Goal: Task Accomplishment & Management: Use online tool/utility

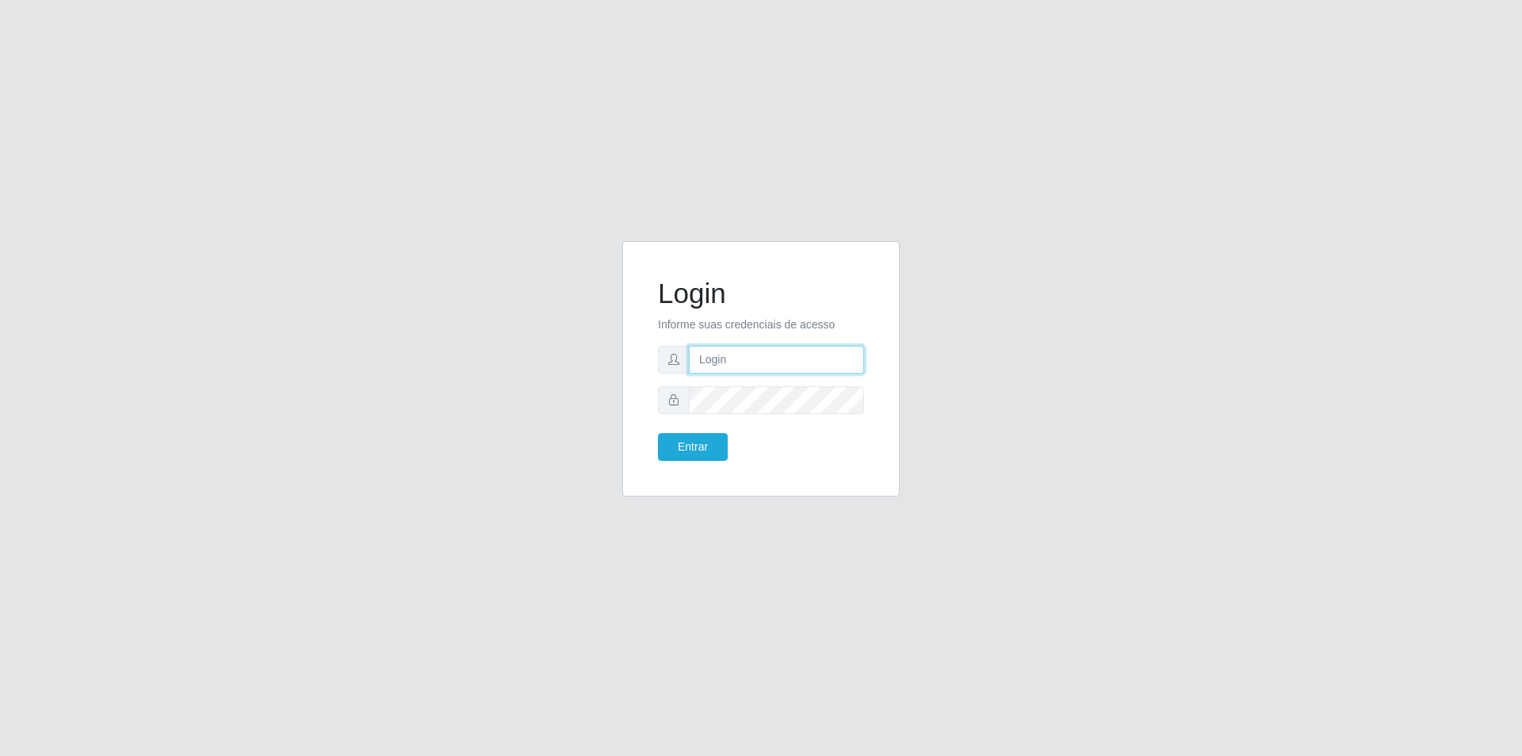
drag, startPoint x: 0, startPoint y: 0, endPoint x: 801, endPoint y: 347, distance: 872.9
click at [801, 347] on input "text" at bounding box center [776, 360] width 175 height 28
click at [773, 363] on input "cleito.mattos" at bounding box center [776, 360] width 175 height 28
click at [695, 455] on button "Entrar" at bounding box center [693, 447] width 70 height 28
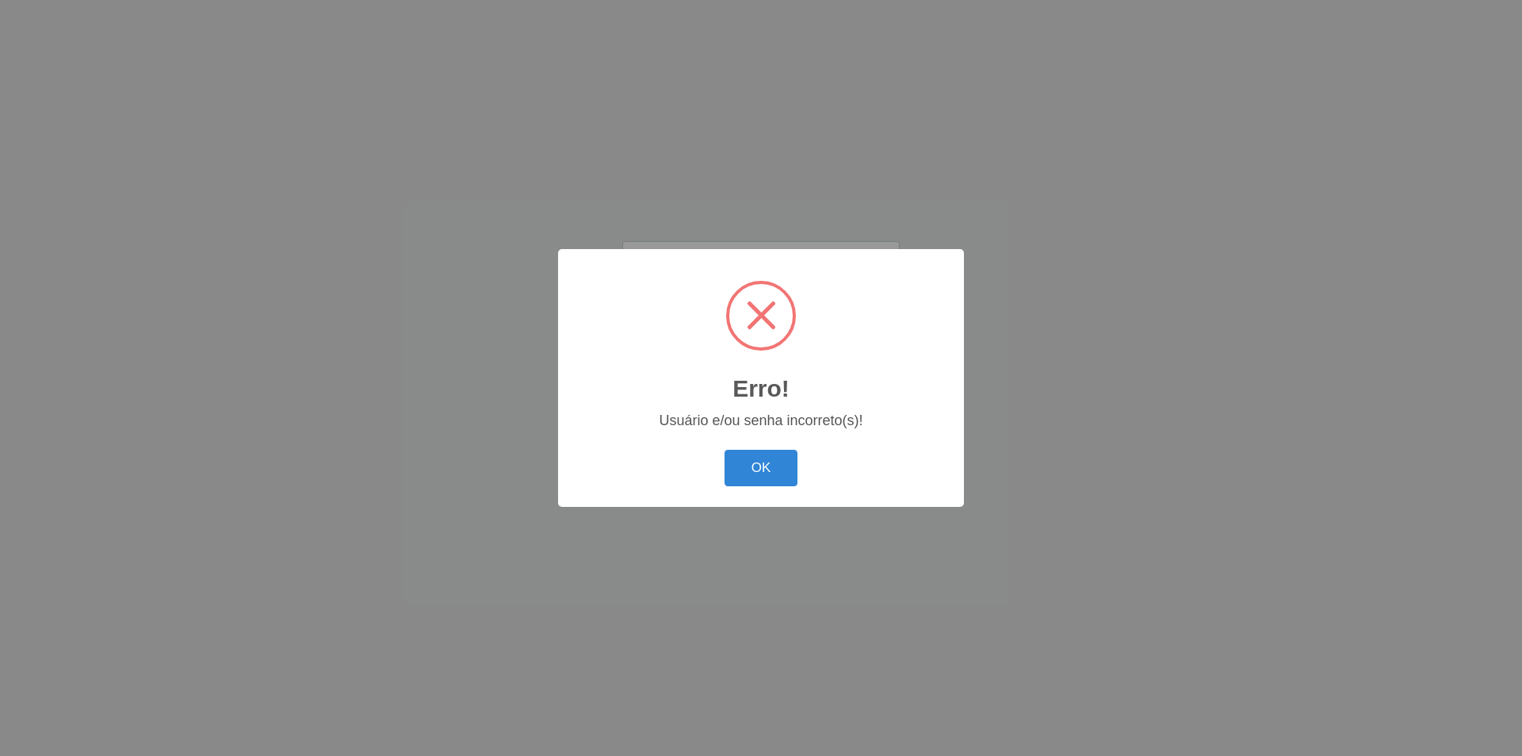
click at [695, 453] on div "OK Cancel" at bounding box center [761, 467] width 374 height 45
click at [772, 484] on button "OK" at bounding box center [762, 468] width 74 height 37
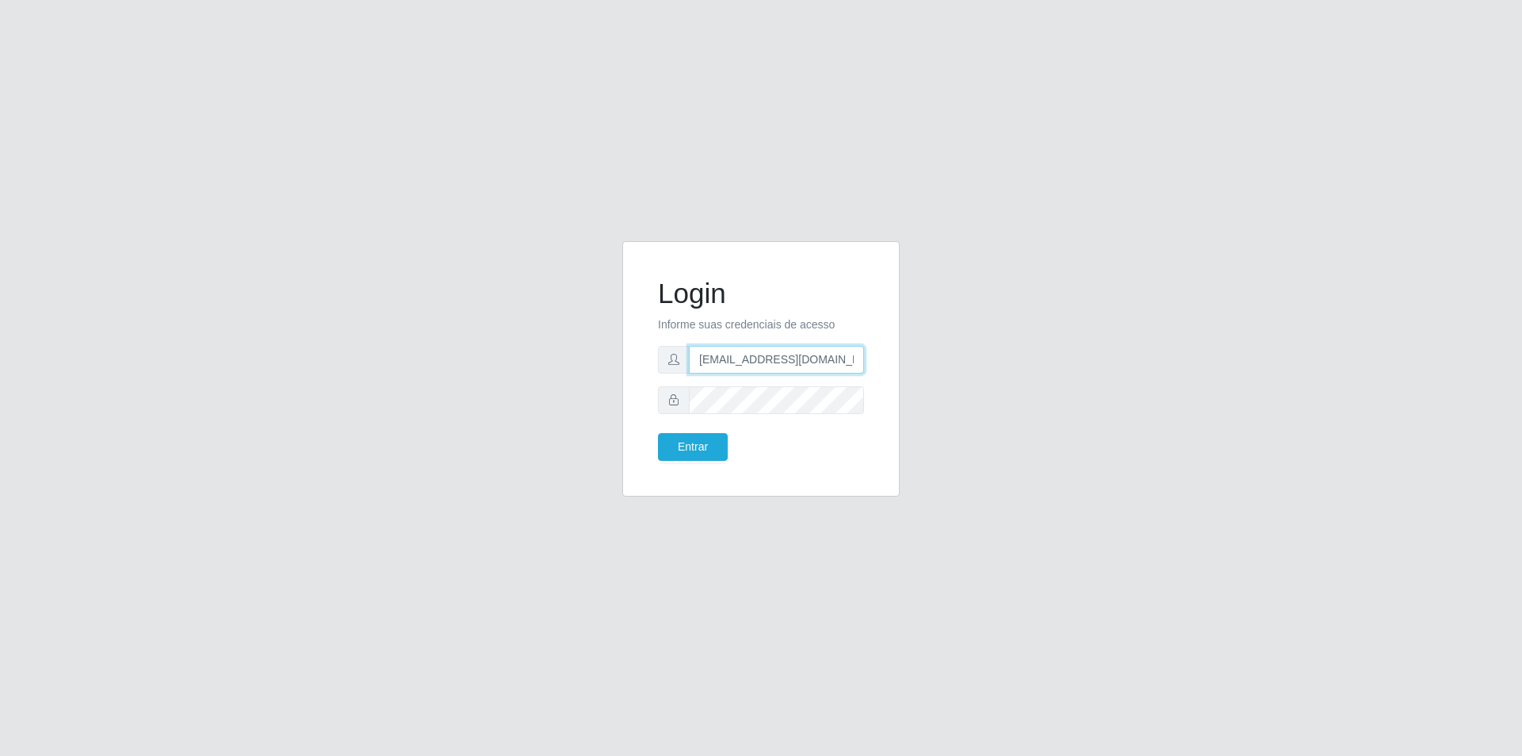
click at [720, 361] on input "[EMAIL_ADDRESS][DOMAIN_NAME]" at bounding box center [776, 360] width 175 height 28
type input "[EMAIL_ADDRESS][DOMAIN_NAME]"
click at [707, 453] on button "Entrar" at bounding box center [693, 447] width 70 height 28
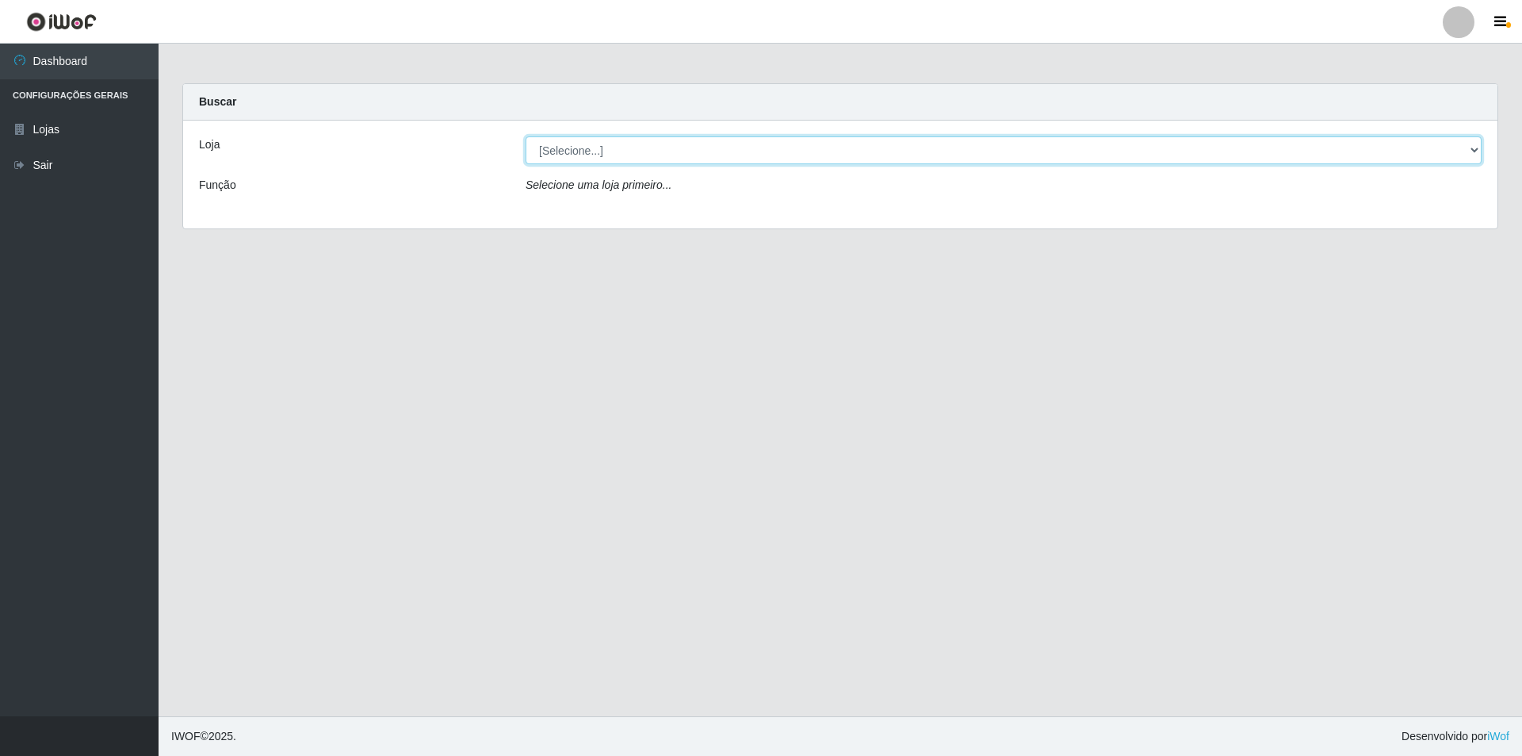
click at [739, 142] on select "[Selecione...] Atacado Vem - [STREET_ADDRESS]" at bounding box center [1004, 150] width 956 height 28
select select "449"
click at [526, 136] on select "[Selecione...] Atacado Vem - [STREET_ADDRESS]" at bounding box center [1004, 150] width 956 height 28
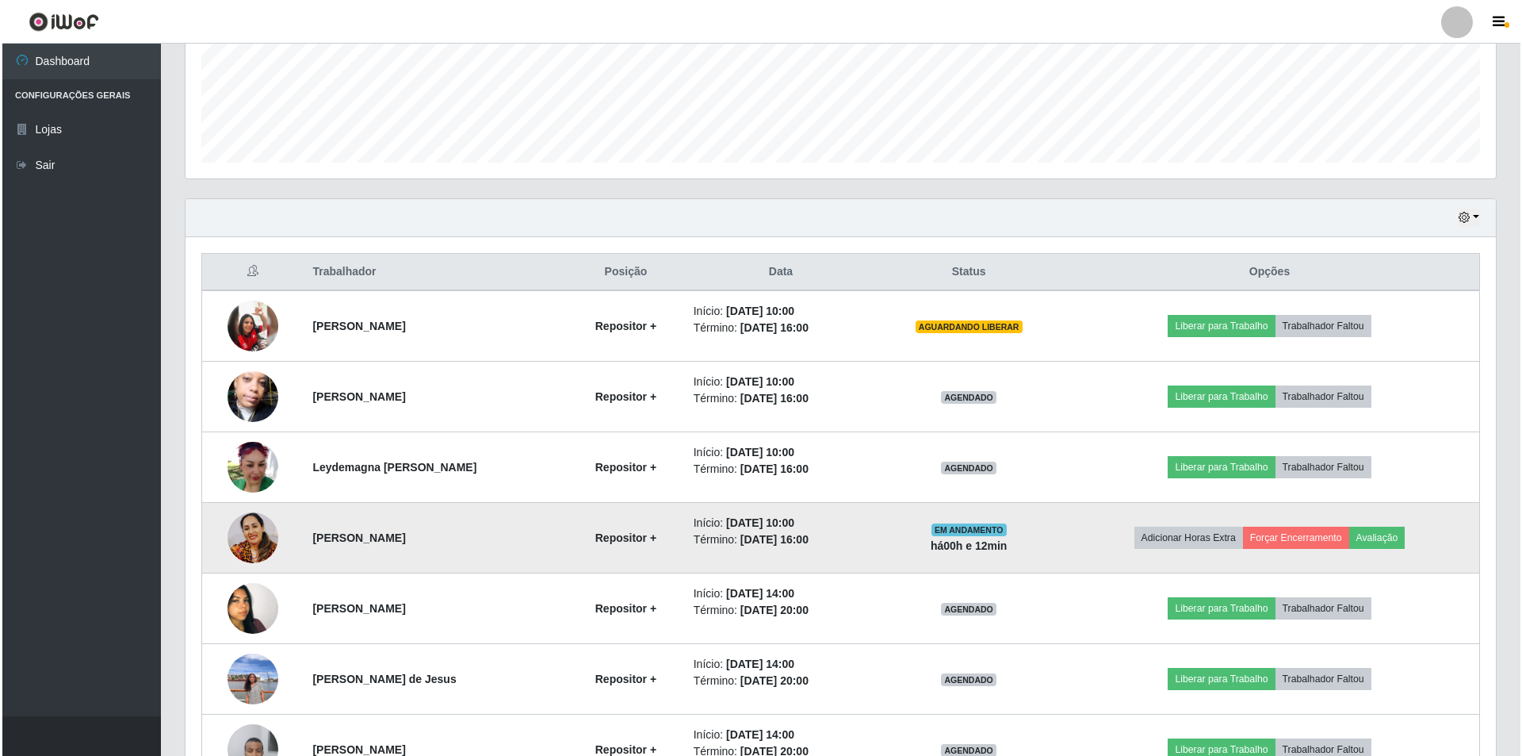
scroll to position [634, 0]
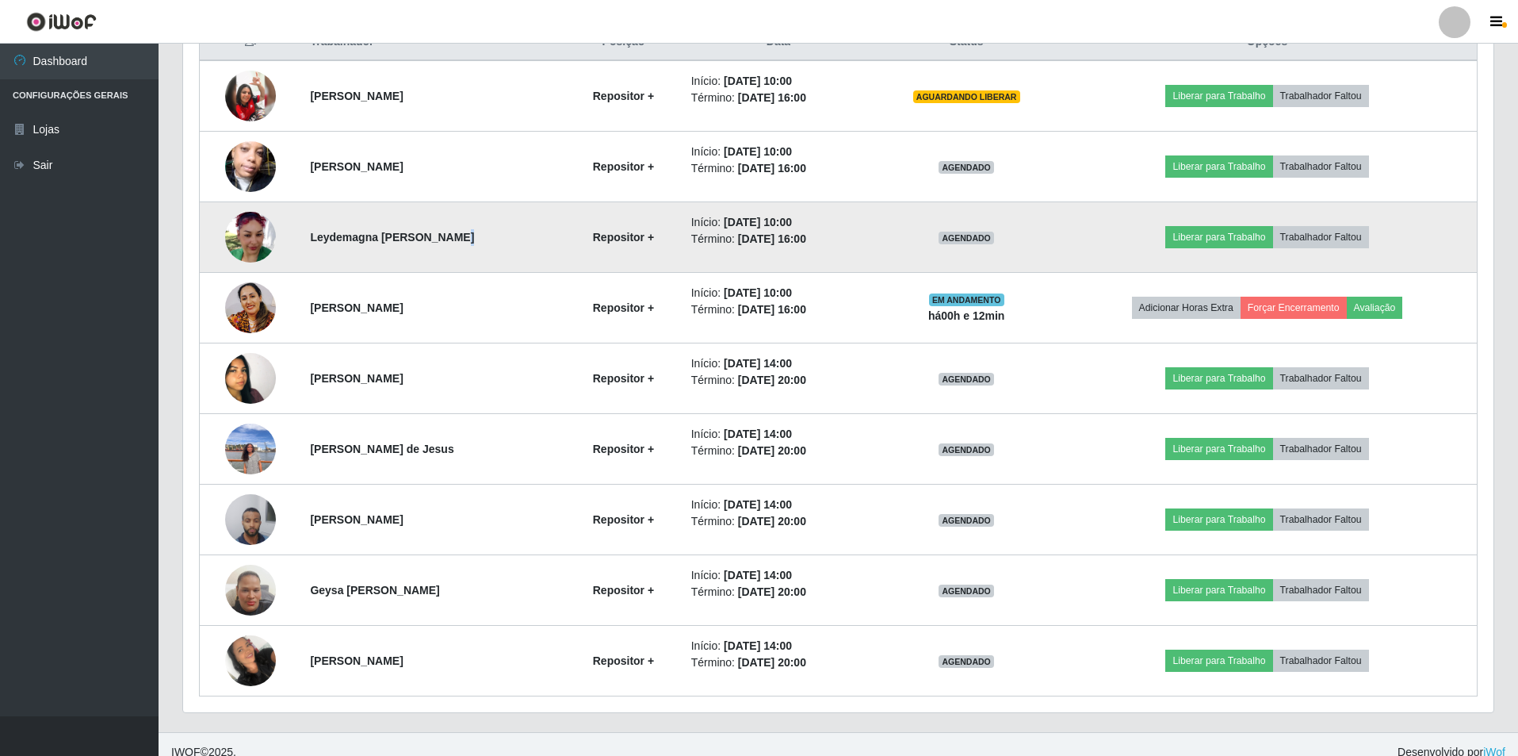
click at [448, 235] on strong "Leydemagna [PERSON_NAME]" at bounding box center [392, 237] width 164 height 13
click at [1208, 245] on button "Liberar para Trabalho" at bounding box center [1219, 237] width 107 height 22
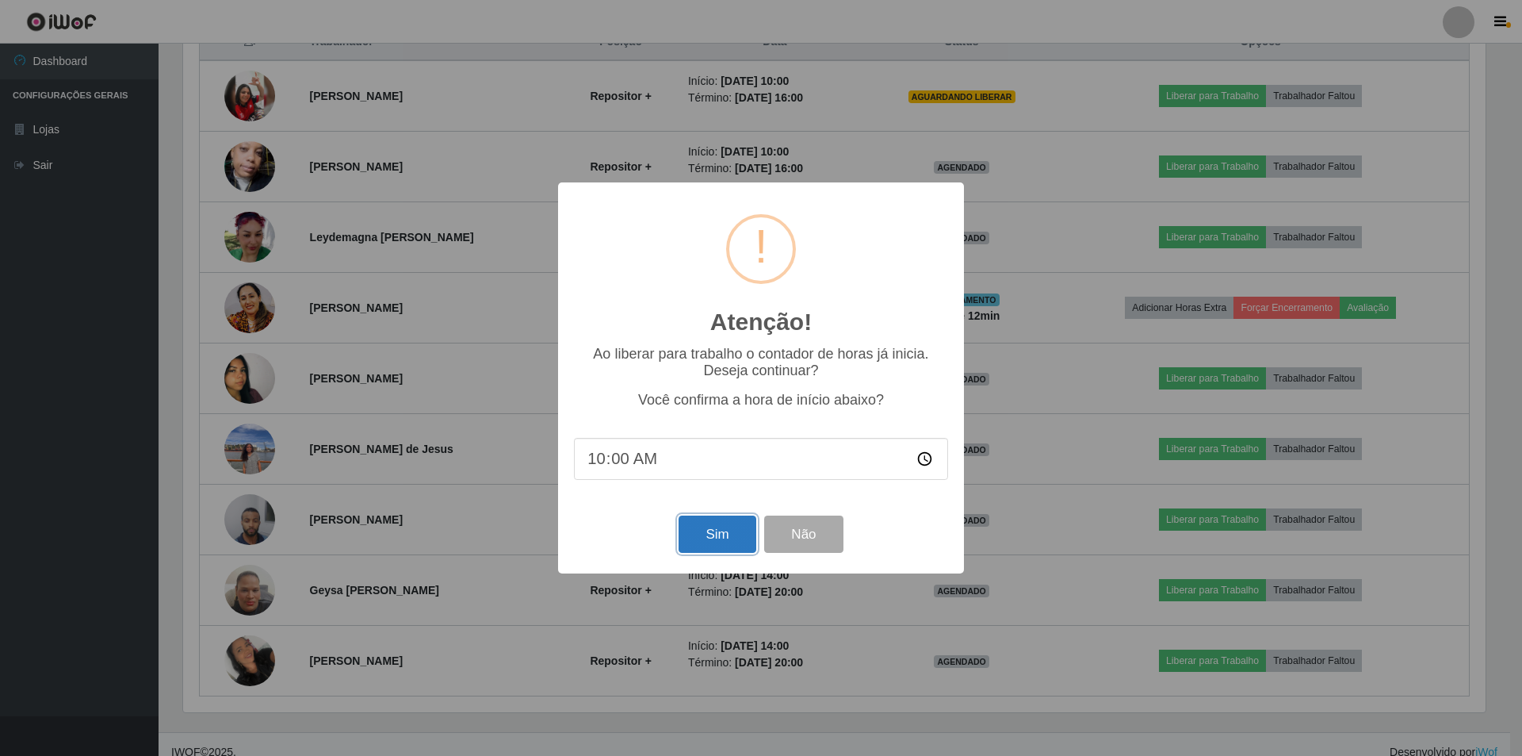
click at [730, 521] on button "Sim" at bounding box center [717, 533] width 77 height 37
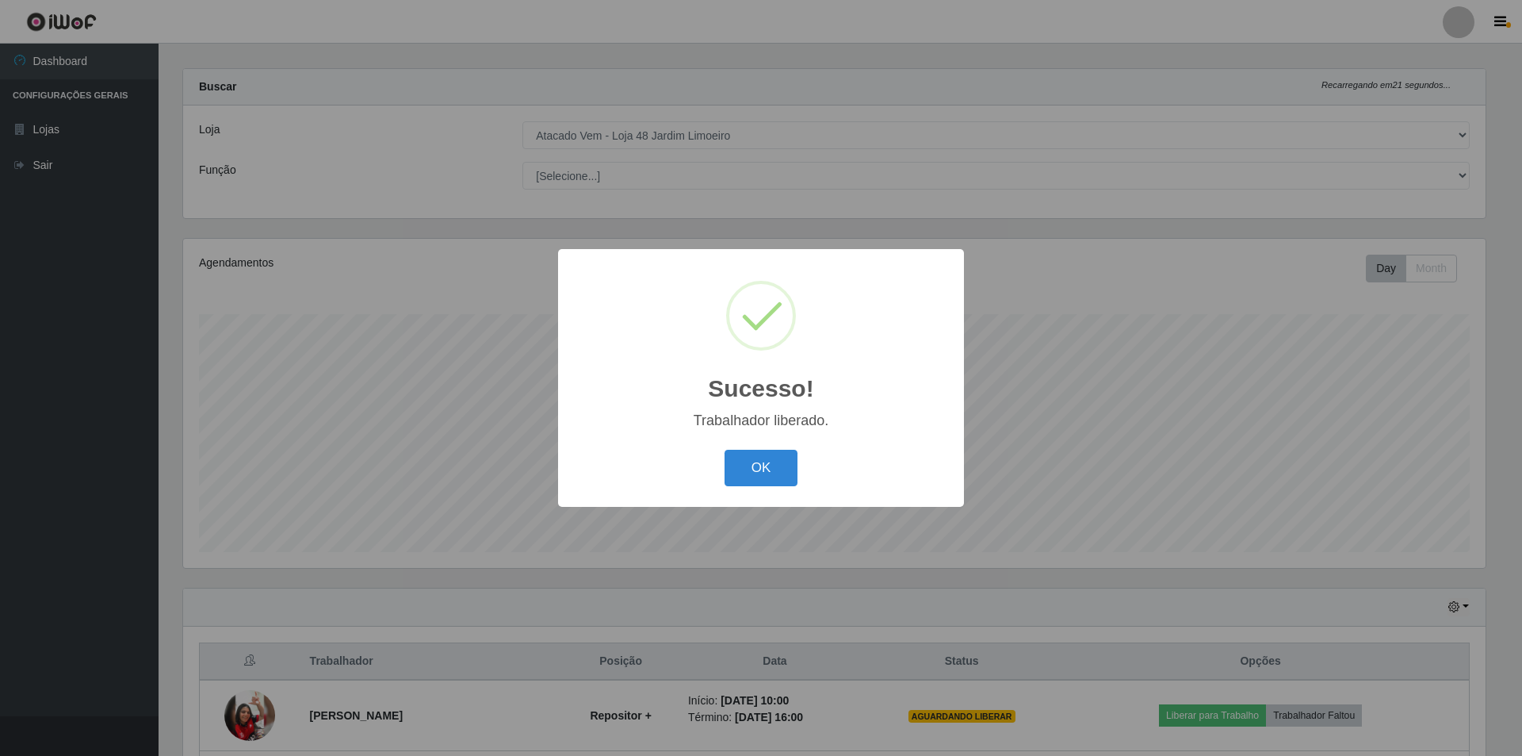
click at [723, 457] on div "OK Cancel" at bounding box center [761, 467] width 374 height 45
click at [749, 461] on button "OK" at bounding box center [762, 468] width 74 height 37
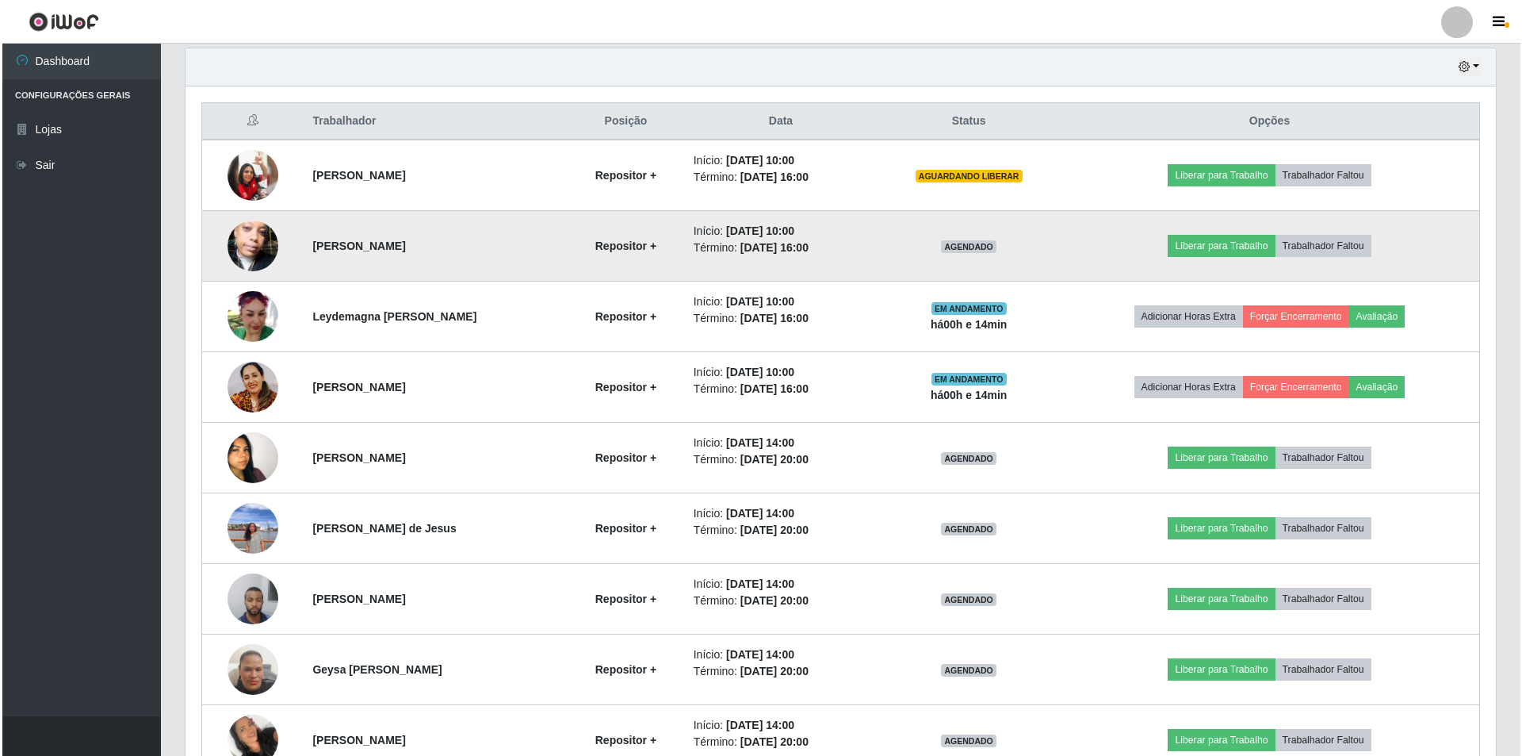
scroll to position [571, 0]
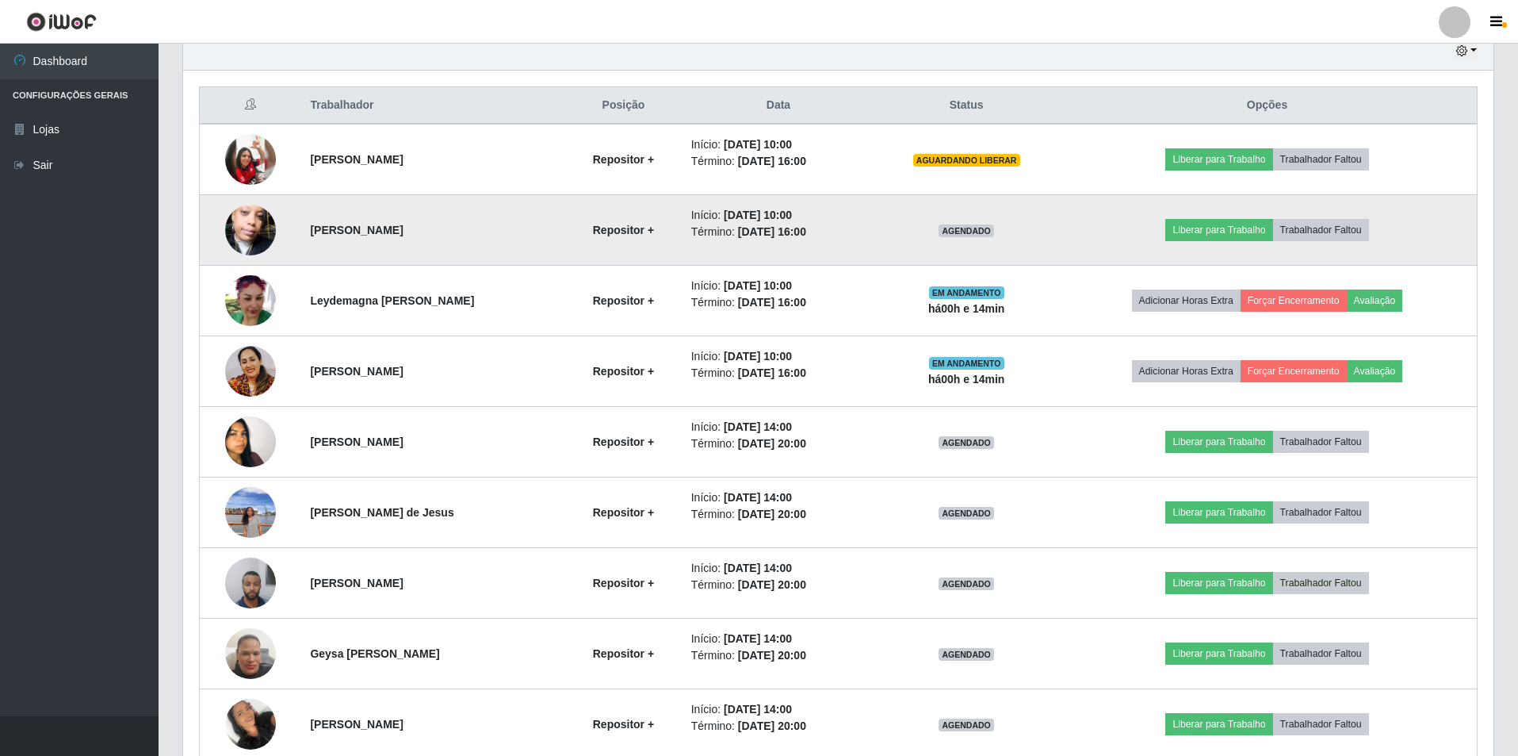
click at [403, 228] on strong "[PERSON_NAME]" at bounding box center [356, 230] width 93 height 13
click at [460, 238] on td "[PERSON_NAME]" at bounding box center [433, 230] width 265 height 71
click at [1209, 231] on button "Liberar para Trabalho" at bounding box center [1219, 230] width 107 height 22
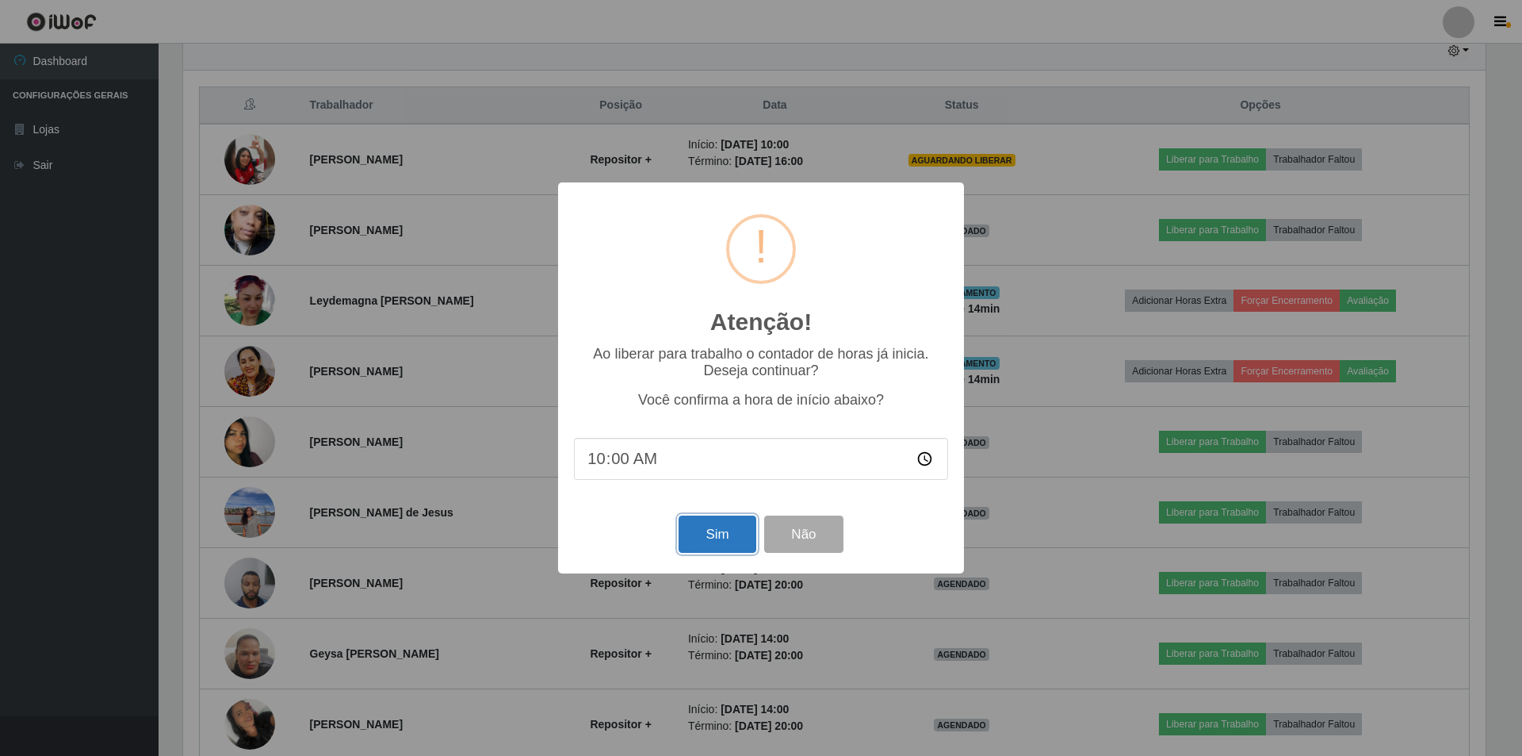
click at [730, 538] on button "Sim" at bounding box center [717, 533] width 77 height 37
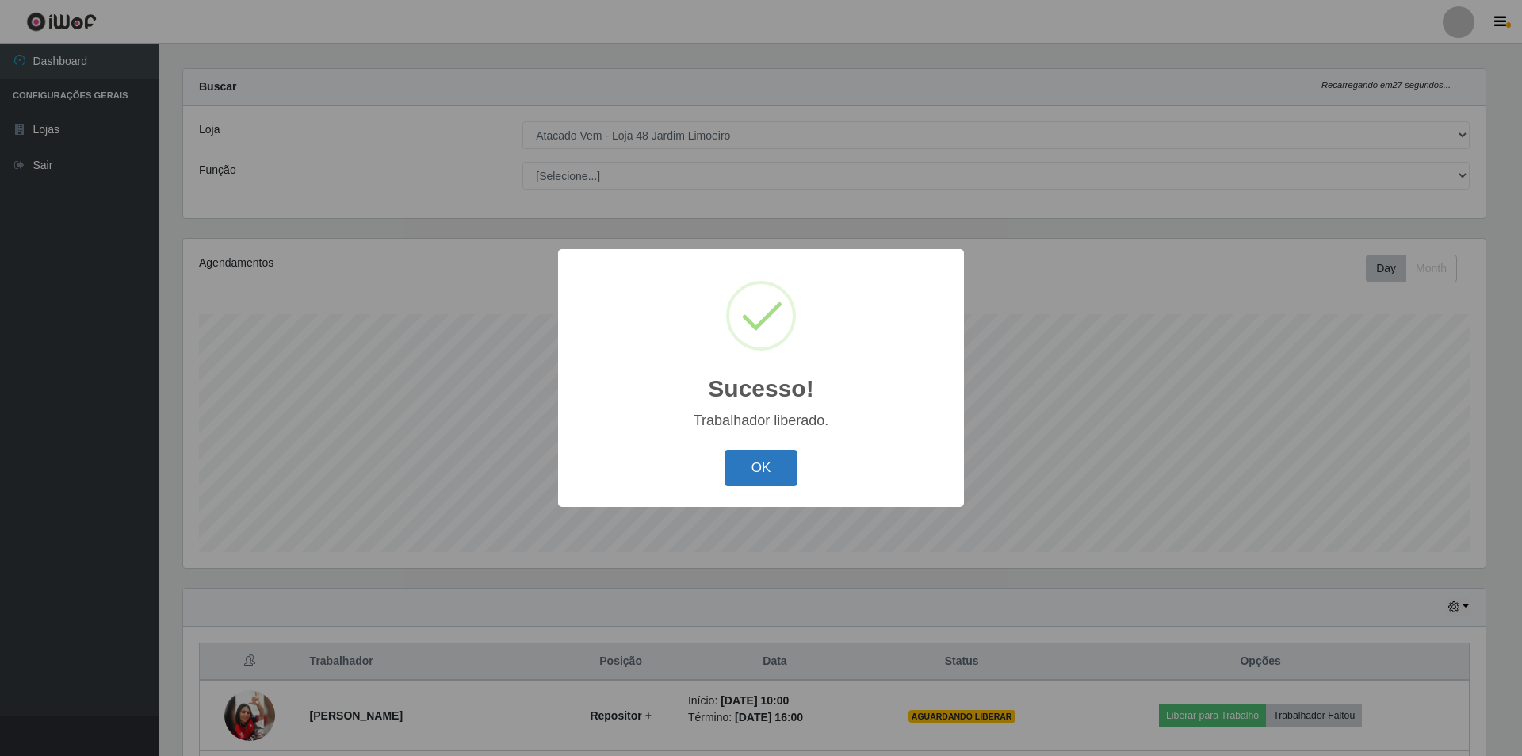
click at [732, 471] on button "OK" at bounding box center [762, 468] width 74 height 37
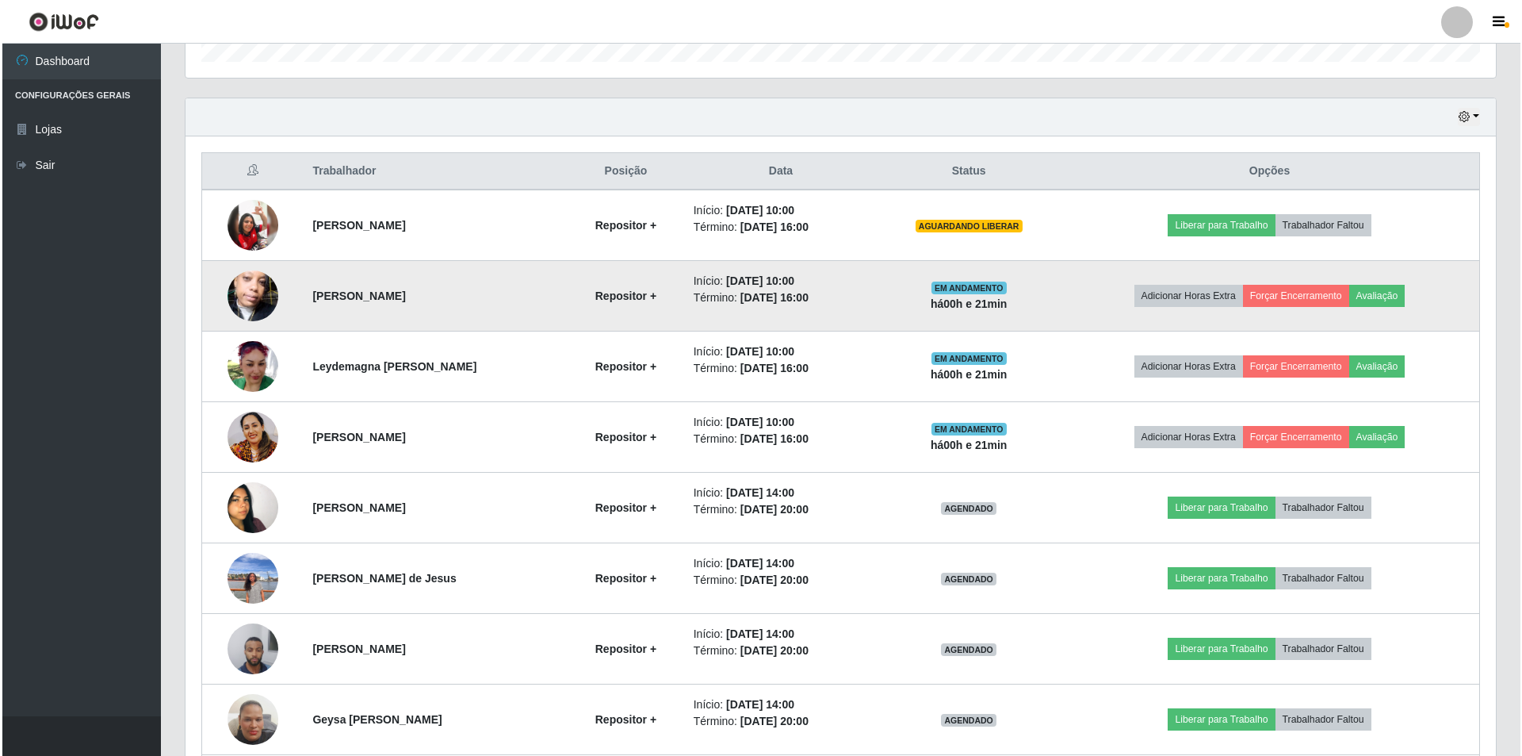
scroll to position [332, 0]
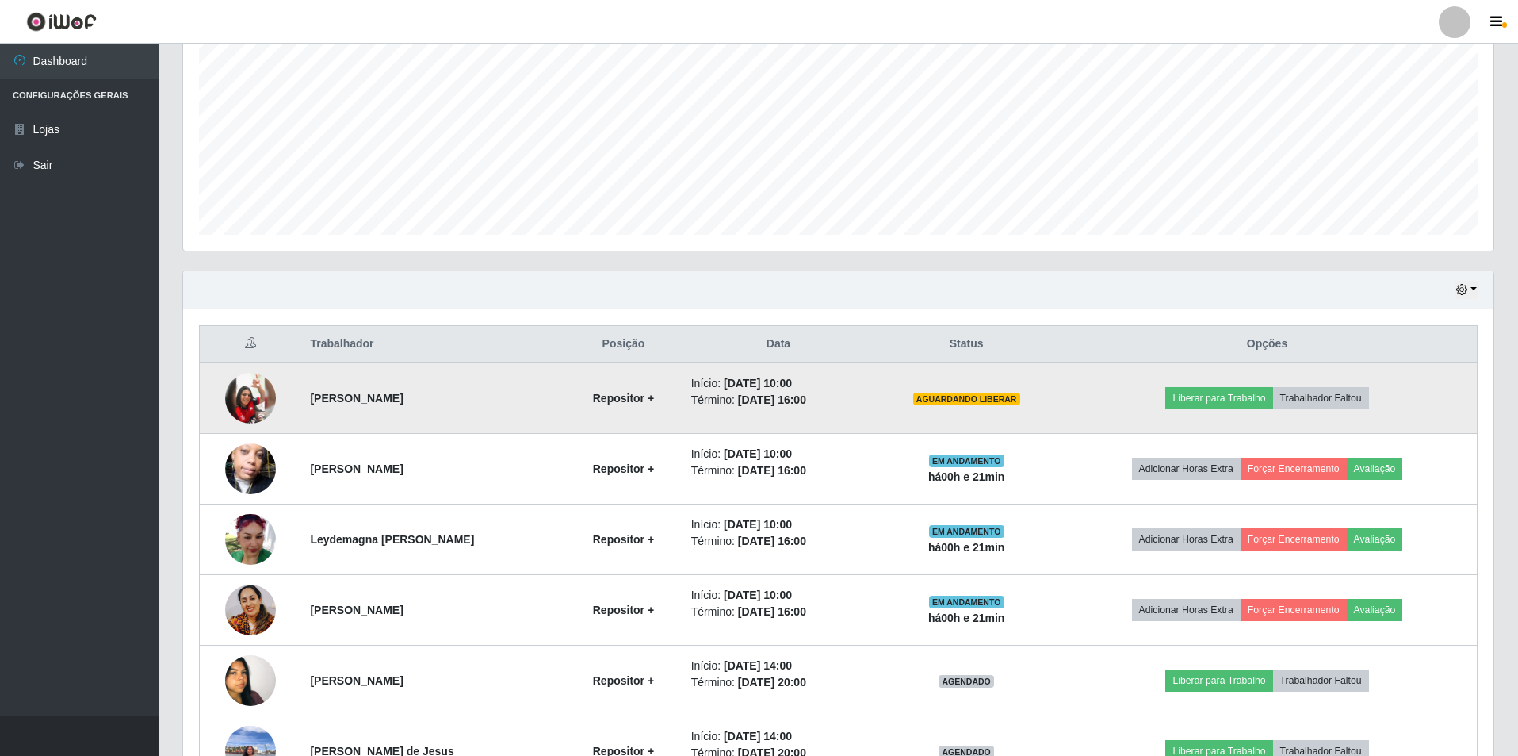
click at [355, 409] on td "[PERSON_NAME]" at bounding box center [433, 397] width 265 height 71
click at [1201, 389] on button "Liberar para Trabalho" at bounding box center [1219, 398] width 107 height 22
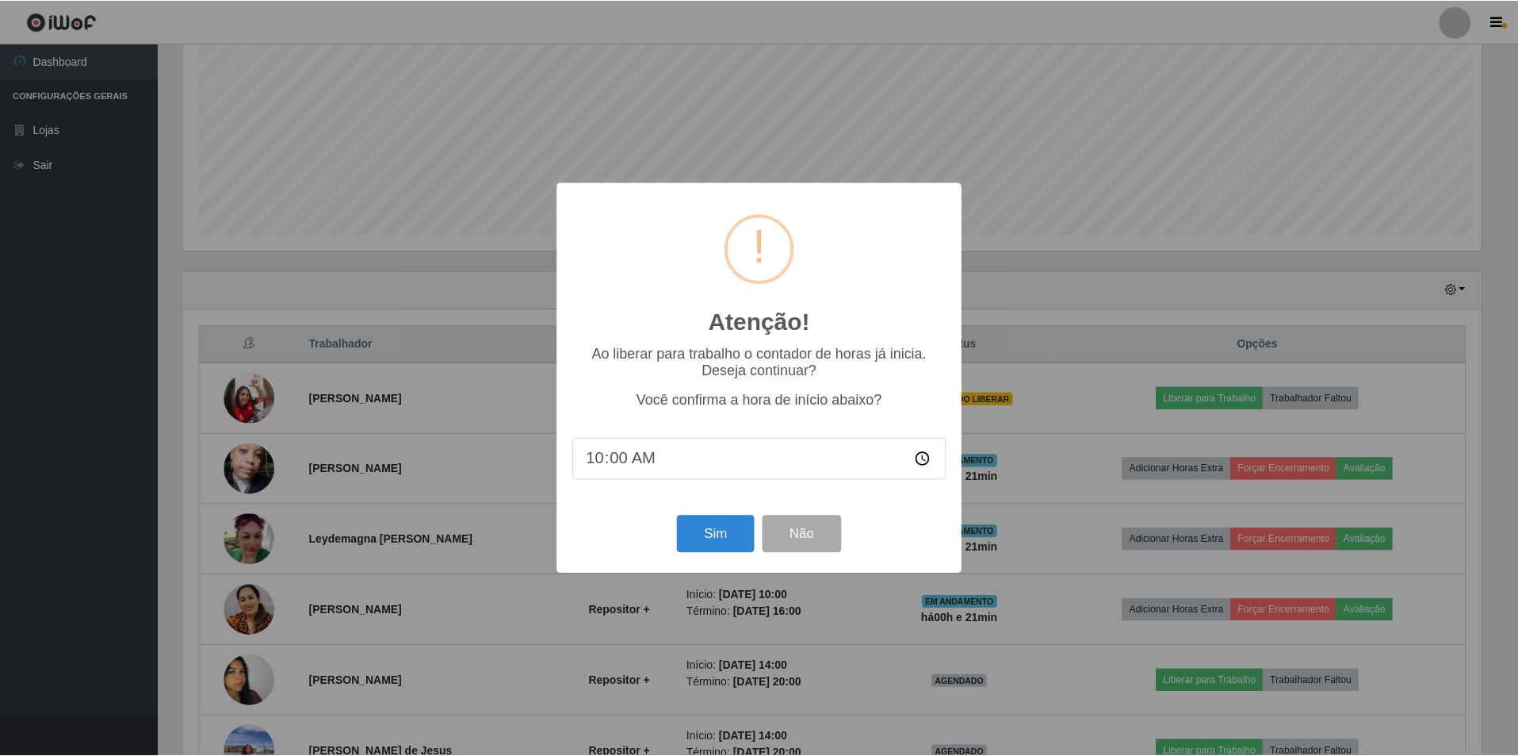
scroll to position [329, 1303]
click at [680, 458] on input "10:00" at bounding box center [761, 459] width 374 height 42
click at [604, 461] on input "10:00" at bounding box center [761, 459] width 374 height 42
click at [733, 533] on button "Sim" at bounding box center [717, 533] width 77 height 37
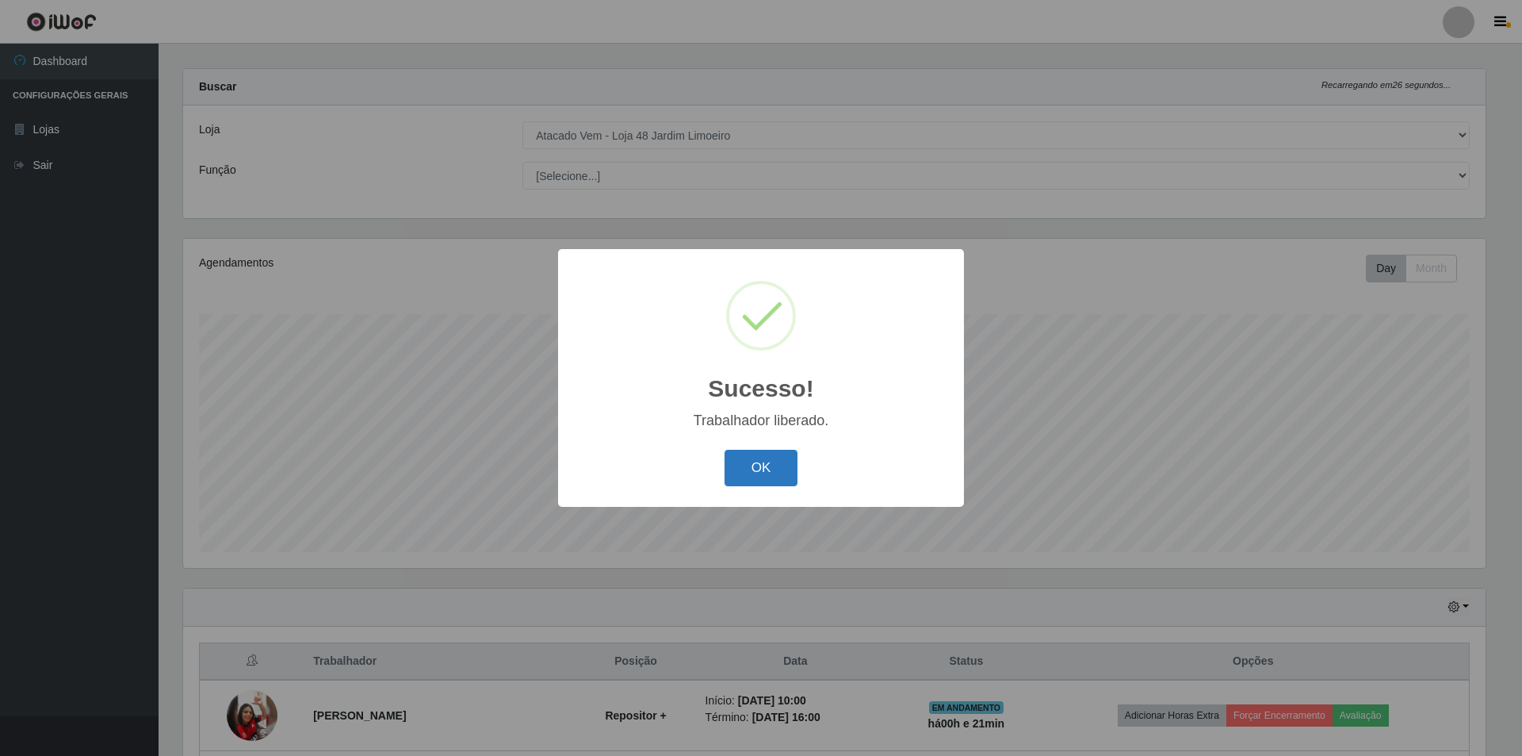
click at [732, 465] on button "OK" at bounding box center [762, 468] width 74 height 37
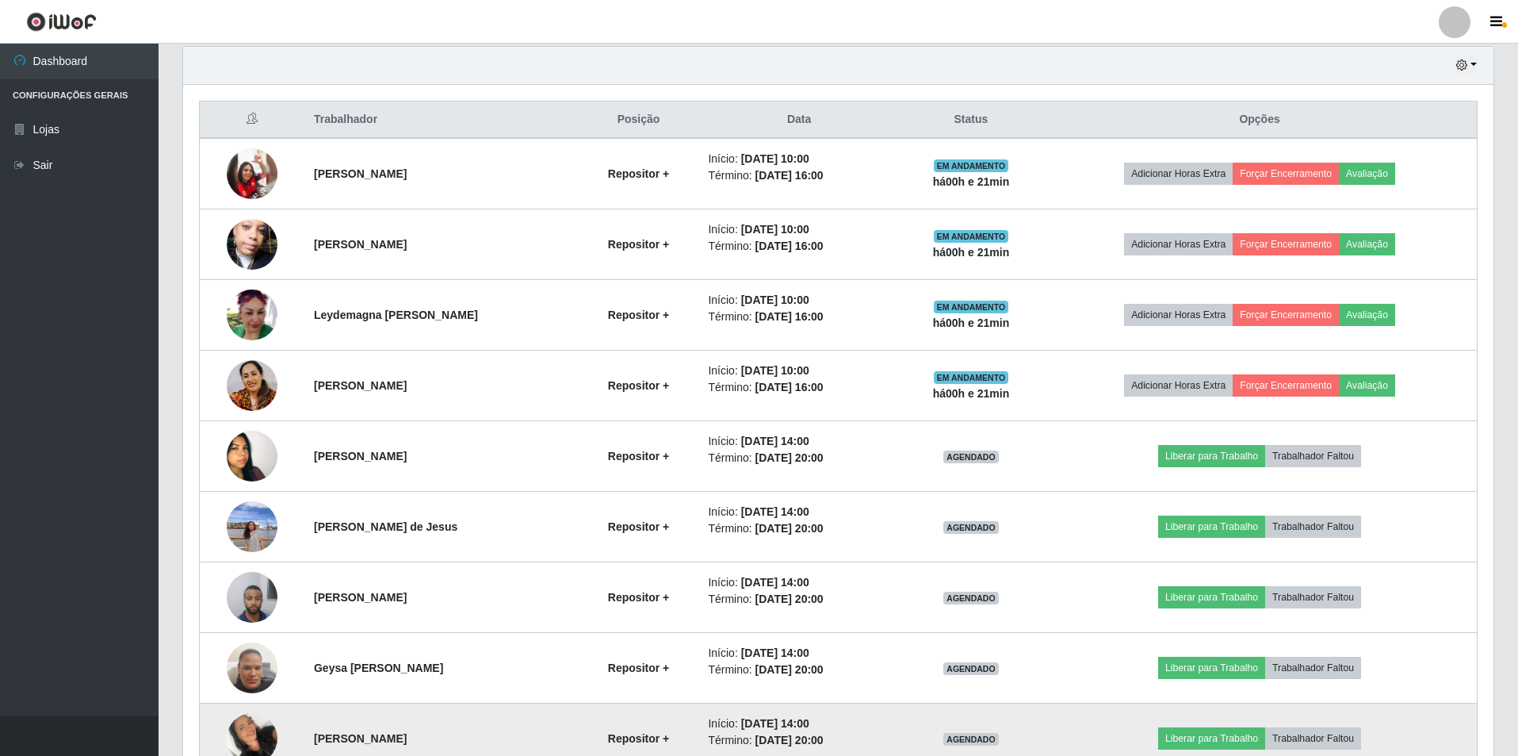
scroll to position [570, 0]
